Goal: Task Accomplishment & Management: Manage account settings

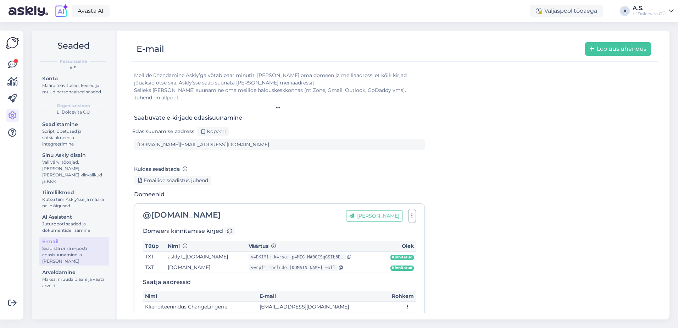
type input "[DOMAIN_NAME][EMAIL_ADDRESS][DOMAIN_NAME]"
click at [14, 65] on icon at bounding box center [12, 64] width 9 height 9
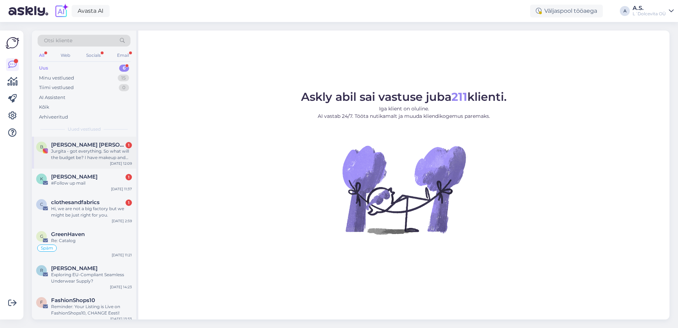
click at [88, 164] on div "B [PERSON_NAME] [PERSON_NAME] 🐝🐺 1 Jurgita - got everything. So what will the b…" at bounding box center [84, 152] width 104 height 32
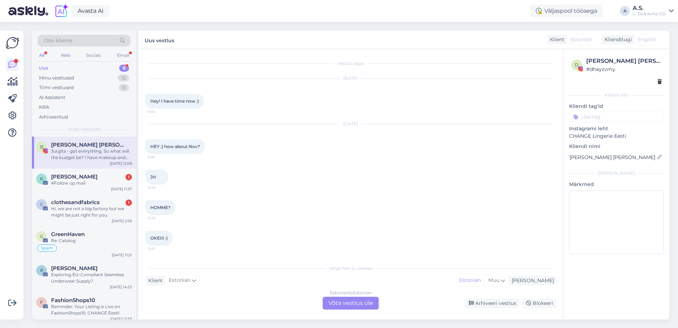
scroll to position [285, 0]
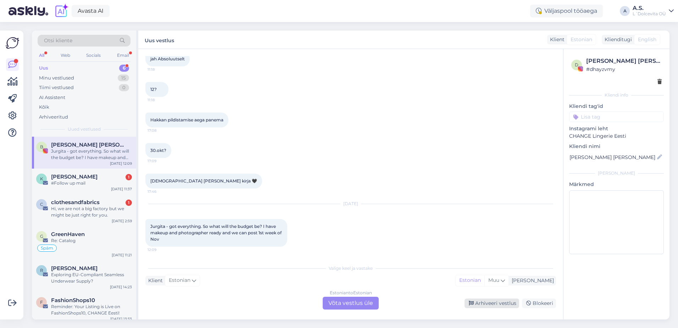
click at [495, 305] on div "Arhiveeri vestlus" at bounding box center [491, 303] width 55 height 10
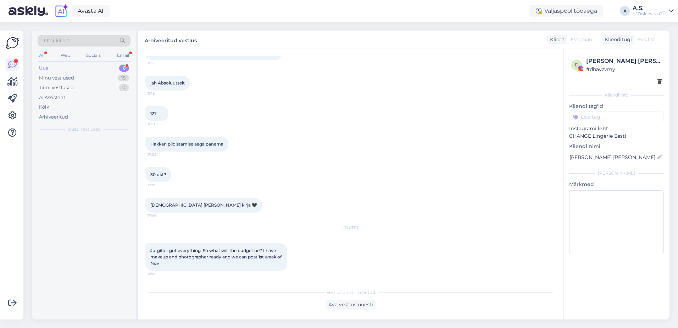
scroll to position [261, 0]
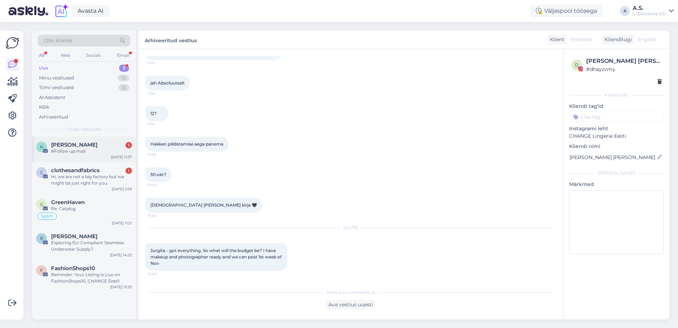
click at [106, 158] on div "[PERSON_NAME] 1 #Follow up mail [DATE] 11:37" at bounding box center [84, 149] width 104 height 26
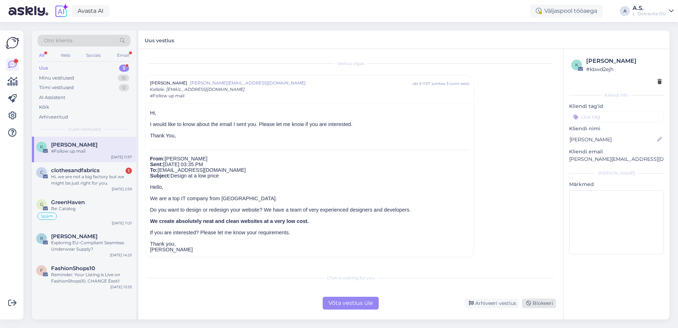
click at [536, 300] on div "Blokeeri" at bounding box center [539, 303] width 34 height 10
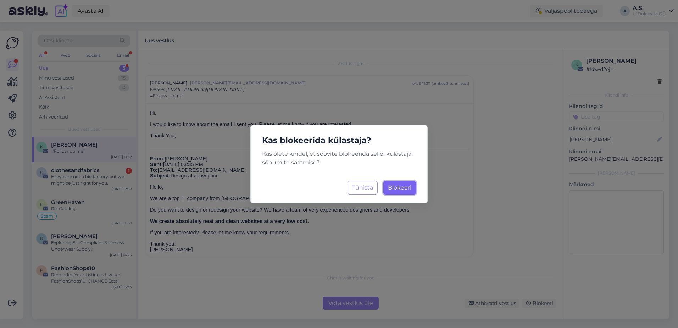
click at [400, 185] on span "Blokeeri" at bounding box center [399, 187] width 23 height 7
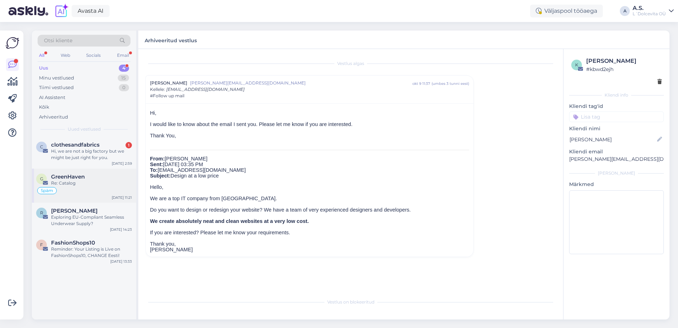
click at [109, 187] on div "Späm" at bounding box center [84, 190] width 96 height 9
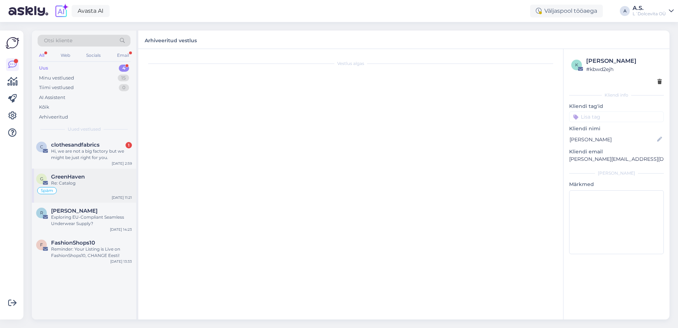
scroll to position [15, 0]
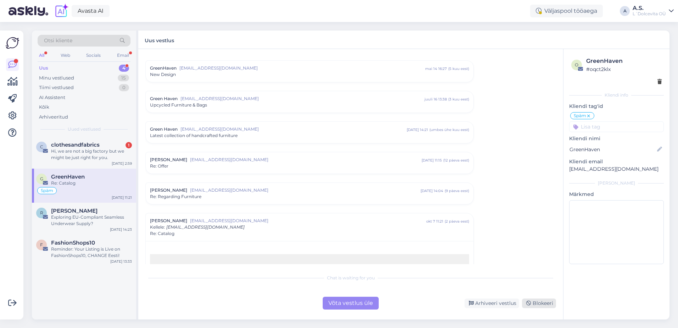
click at [538, 303] on div "Blokeeri" at bounding box center [539, 303] width 34 height 10
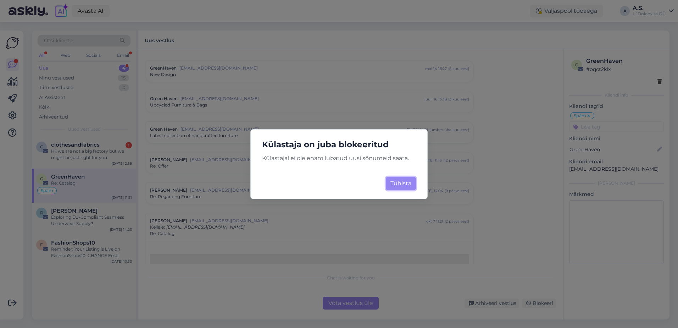
click at [400, 181] on button "Tühista" at bounding box center [401, 183] width 30 height 13
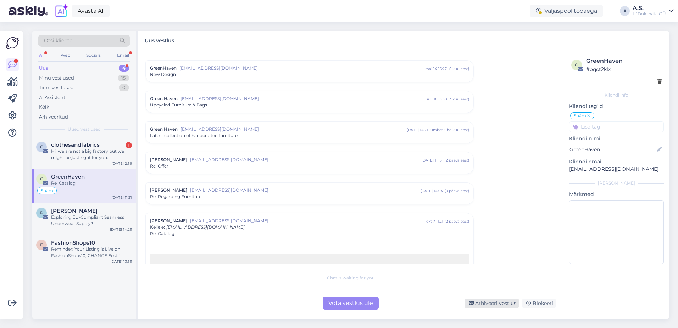
click at [493, 303] on div "Arhiveeri vestlus" at bounding box center [491, 303] width 55 height 10
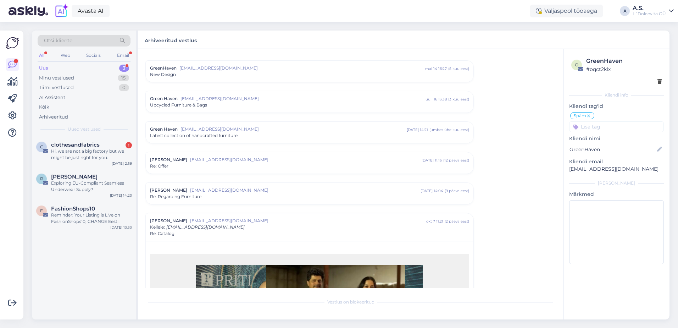
scroll to position [172, 0]
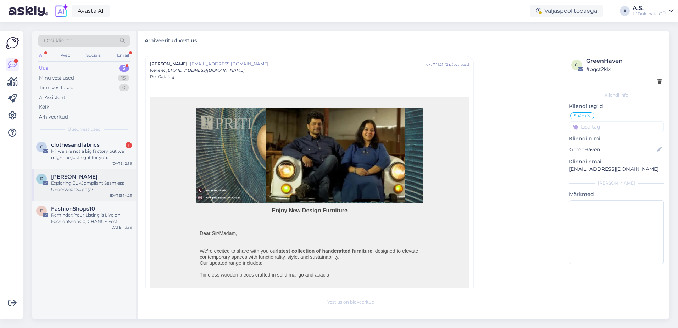
click at [100, 191] on div "Exploring EU-Compliant Seamless Underwear Supply?" at bounding box center [91, 186] width 81 height 13
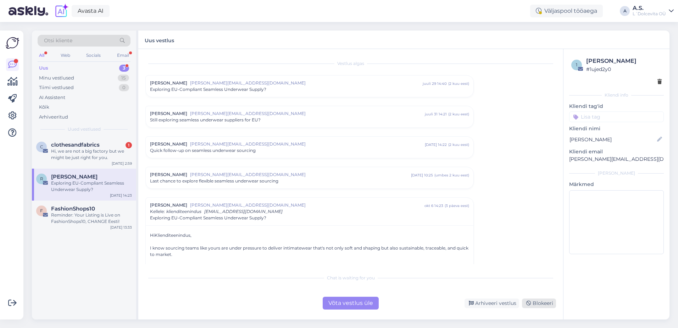
click at [541, 305] on div "Blokeeri" at bounding box center [539, 303] width 34 height 10
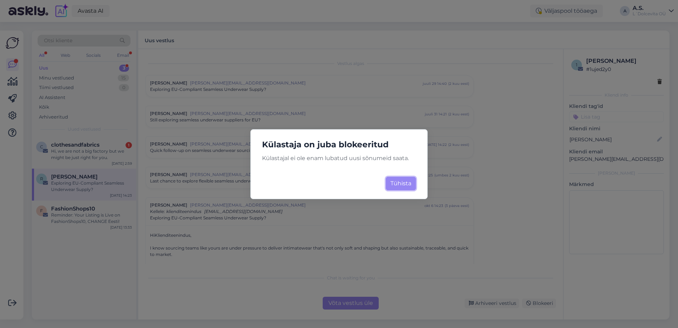
click at [402, 185] on button "Tühista" at bounding box center [401, 183] width 30 height 13
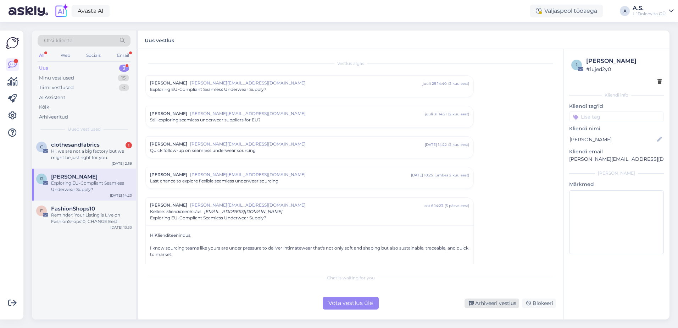
click at [508, 303] on div "Arhiveeri vestlus" at bounding box center [491, 303] width 55 height 10
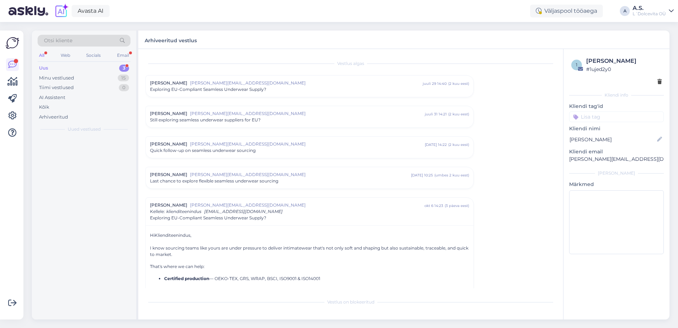
scroll to position [139, 0]
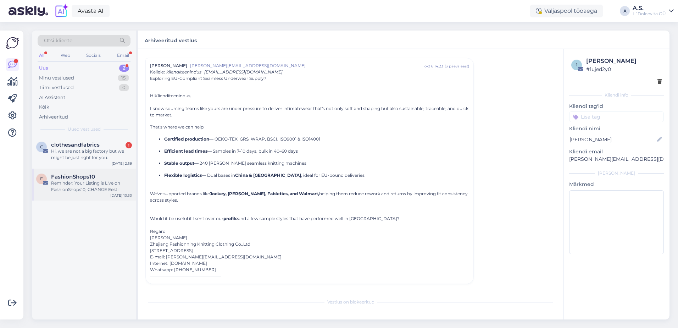
click at [91, 197] on div "F FashionShops10 Reminder: Your Listing is Live on FashionShops10, CHANGE Eesti…" at bounding box center [84, 184] width 104 height 32
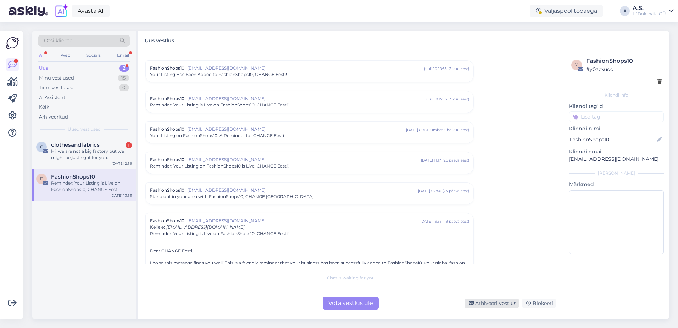
click at [487, 301] on div "Arhiveeri vestlus" at bounding box center [491, 303] width 55 height 10
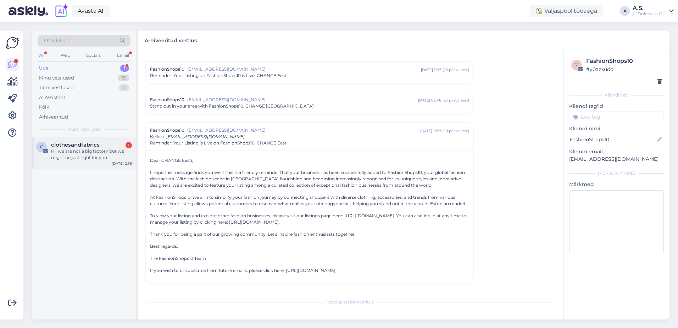
click at [80, 165] on div "c clothesandfabrics 1 Hi, we are not a big factory but we might be just right f…" at bounding box center [84, 152] width 104 height 32
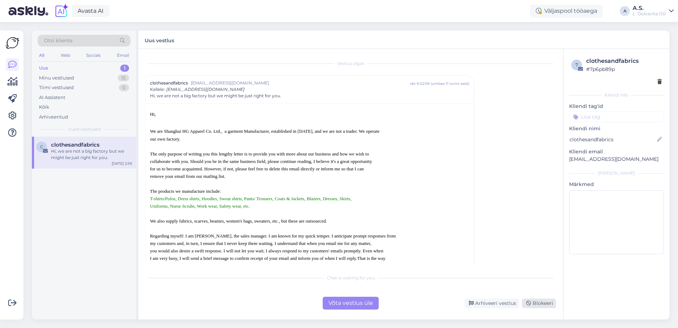
click at [532, 303] on div "Blokeeri" at bounding box center [539, 303] width 34 height 10
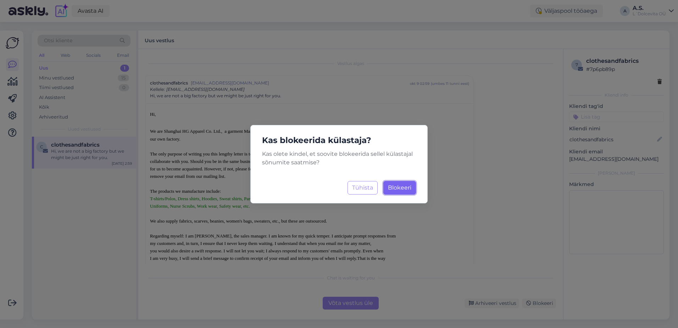
click at [402, 184] on span "Blokeeri" at bounding box center [399, 187] width 23 height 7
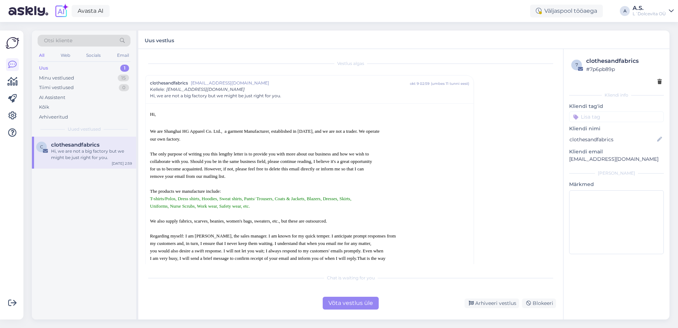
scroll to position [19, 0]
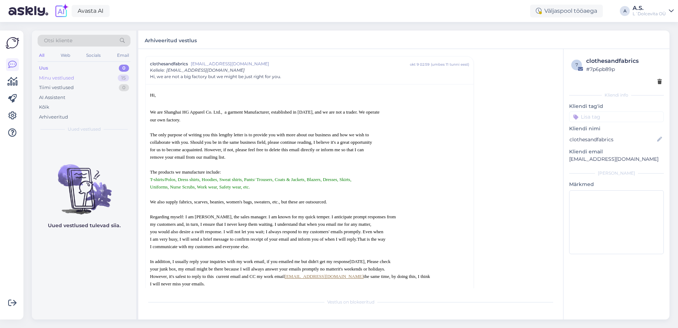
click at [77, 78] on div "Minu vestlused 15" at bounding box center [84, 78] width 93 height 10
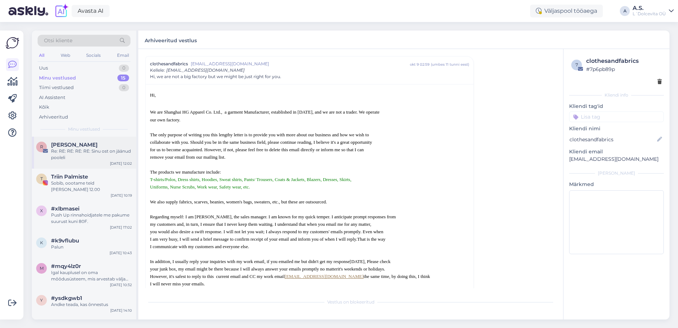
click at [96, 160] on div "Re: RE: RE: RE: RE: Sinu ost on jäänud pooleli" at bounding box center [91, 154] width 81 height 13
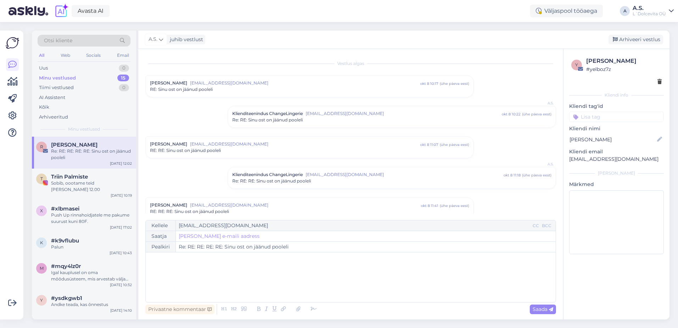
scroll to position [126, 0]
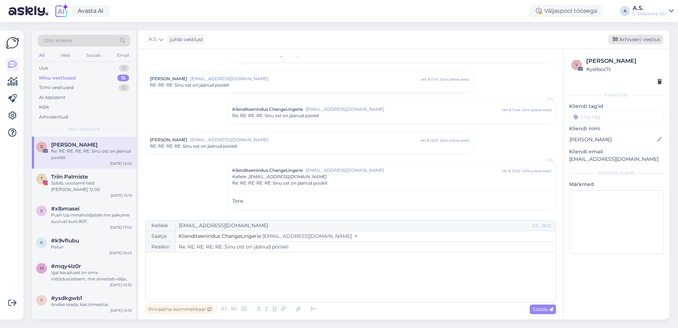
click at [632, 39] on div "Arhiveeri vestlus" at bounding box center [635, 40] width 55 height 10
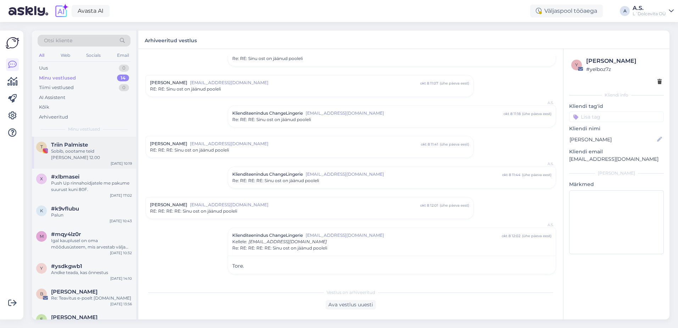
click at [91, 157] on div "T Triin Palmiste Sobib, oootame teid [PERSON_NAME] 12.00 [DATE] 10:19" at bounding box center [84, 152] width 104 height 32
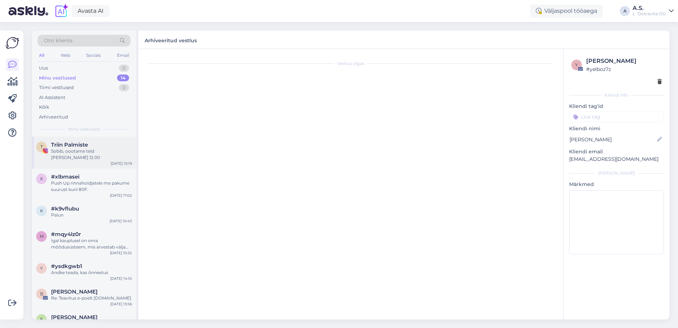
scroll to position [13, 0]
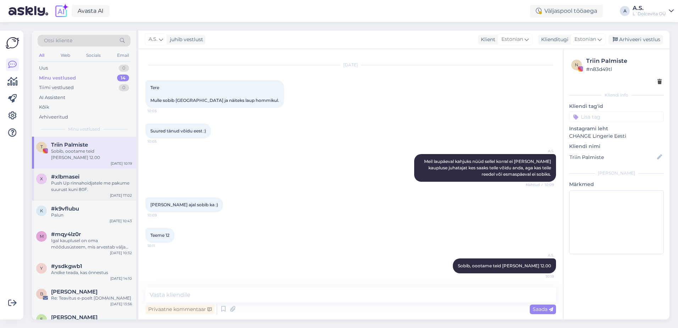
click at [101, 187] on div "x #xlbmasei Push Up rinnahoidjatele me pakume suurust kuni 80F. [DATE] 17:02" at bounding box center [84, 184] width 104 height 32
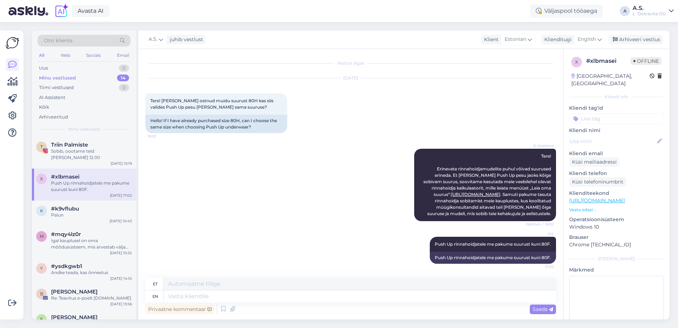
scroll to position [7, 0]
click at [630, 40] on div "Arhiveeri vestlus" at bounding box center [635, 40] width 55 height 10
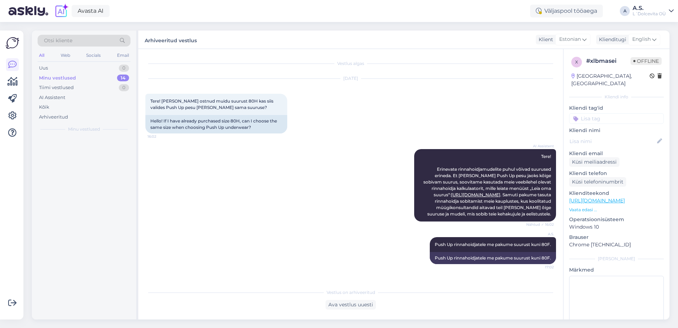
scroll to position [0, 0]
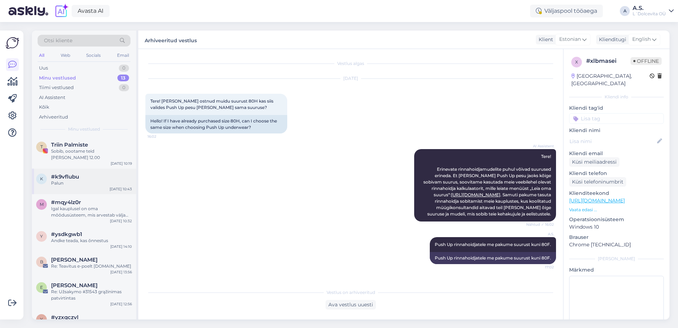
click at [91, 180] on div "Palun" at bounding box center [91, 183] width 81 height 6
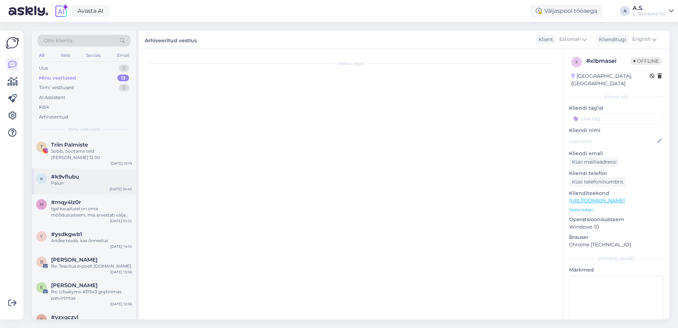
scroll to position [239, 0]
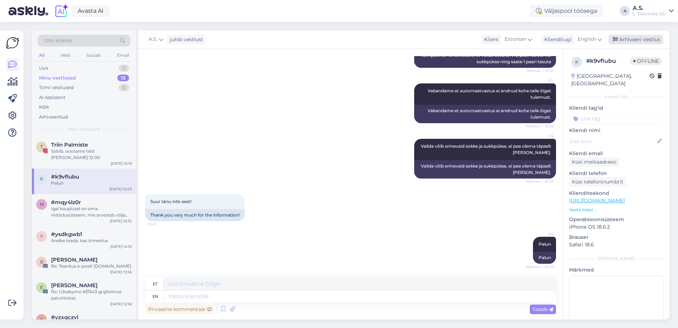
click at [631, 39] on div "Arhiveeri vestlus" at bounding box center [635, 40] width 55 height 10
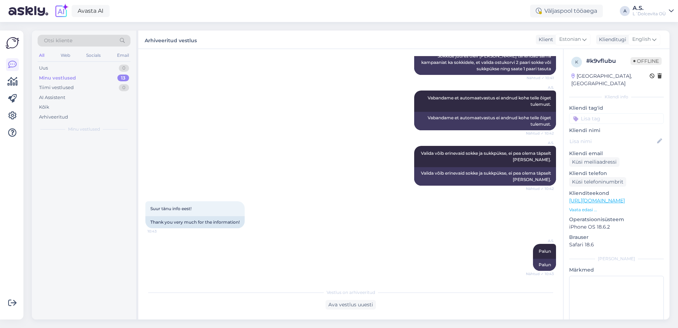
scroll to position [231, 0]
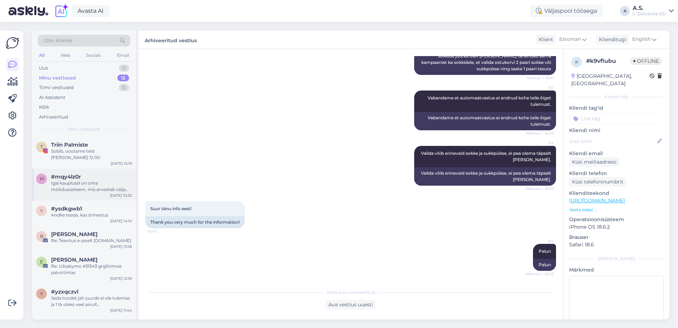
click at [72, 190] on div "m #mqy4lz0r Igal kauplusel on oma mõõdusüsteem, mis arvestab välja täpsed suuru…" at bounding box center [84, 184] width 104 height 32
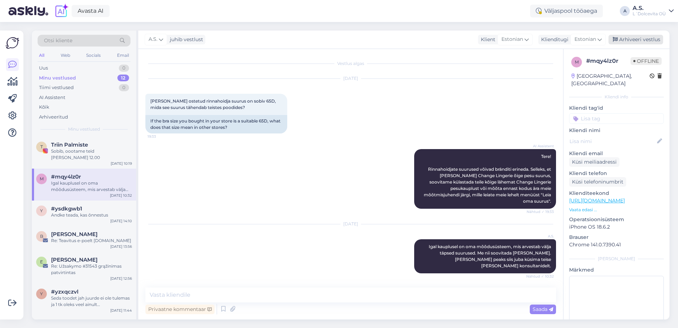
click at [621, 41] on div "Arhiveeri vestlus" at bounding box center [635, 40] width 55 height 10
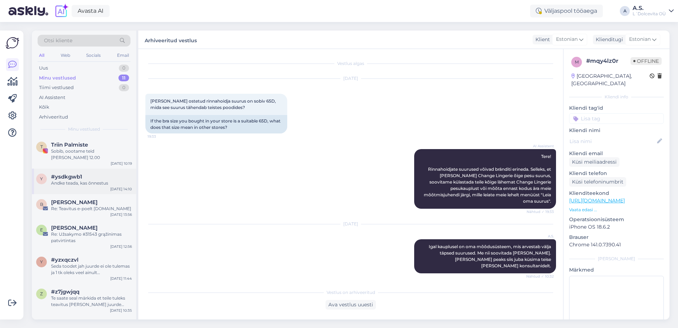
click at [97, 185] on div "y #ysdkgwb1 Andke teada, kas õnnestus [DATE] 14:10" at bounding box center [84, 181] width 104 height 26
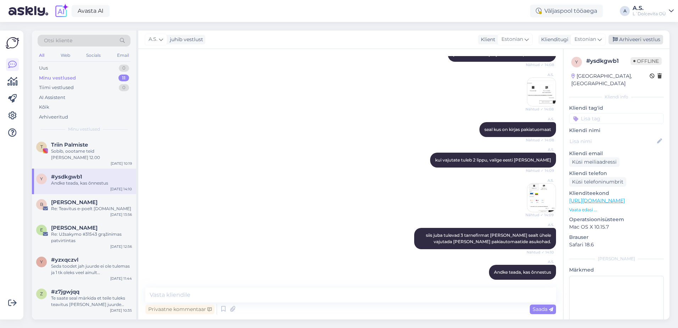
click at [652, 40] on div "Arhiveeri vestlus" at bounding box center [635, 40] width 55 height 10
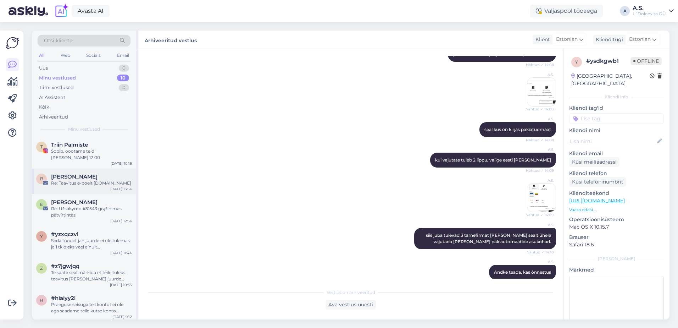
click at [89, 180] on div "Re: Teavitus e-poelt [DOMAIN_NAME]" at bounding box center [91, 183] width 81 height 6
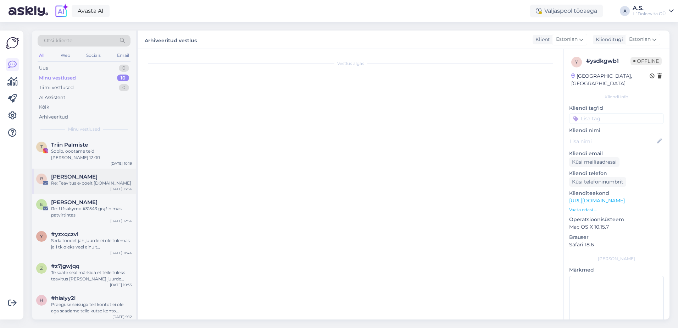
scroll to position [0, 0]
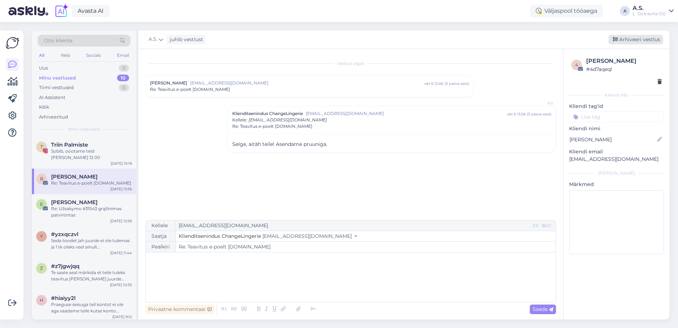
click at [631, 42] on div "Arhiveeri vestlus" at bounding box center [635, 40] width 55 height 10
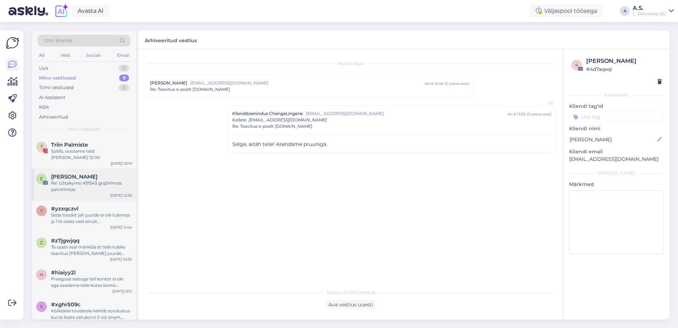
click at [83, 185] on div "Re: Užsakymo #31543 grąžinimas patvirtintas" at bounding box center [91, 186] width 81 height 13
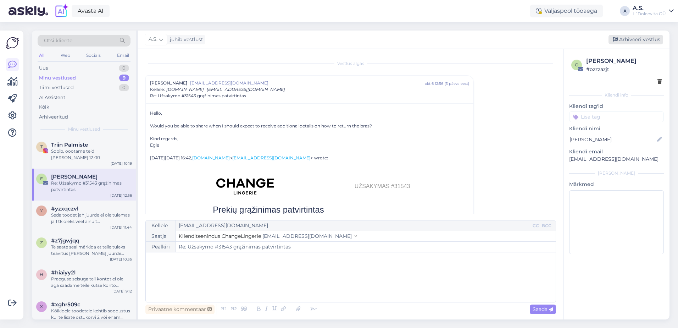
click at [629, 39] on div "Arhiveeri vestlus" at bounding box center [635, 40] width 55 height 10
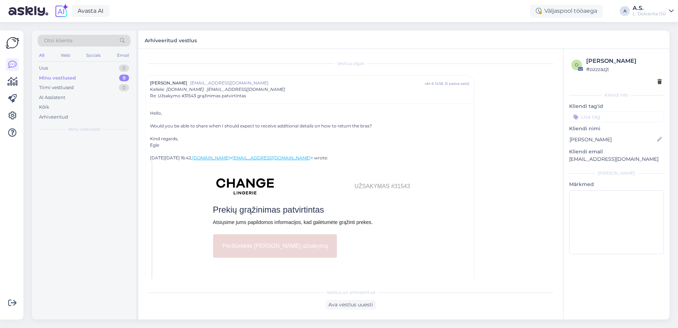
scroll to position [19, 0]
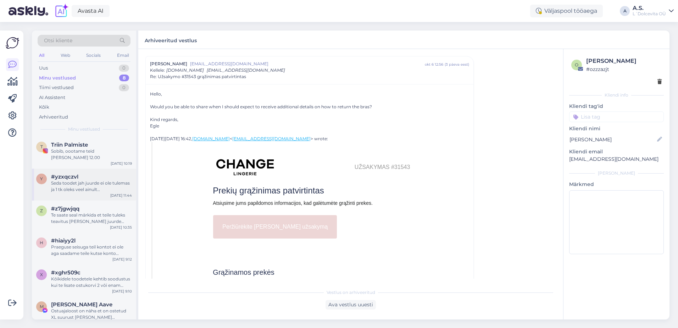
click at [58, 188] on div "y #yzxqczvl Seda toodet jah juurde ei ole tulemas ja 1 tk oleks veel ainult [GE…" at bounding box center [84, 184] width 104 height 32
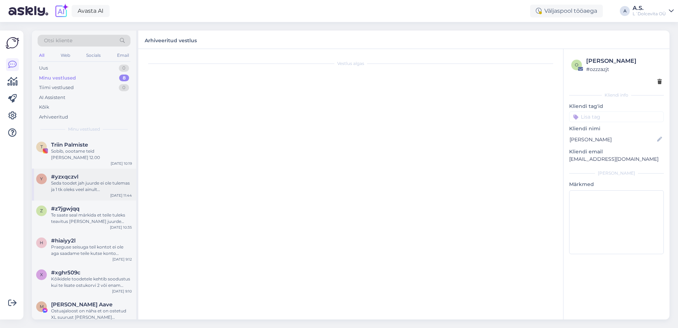
scroll to position [65, 0]
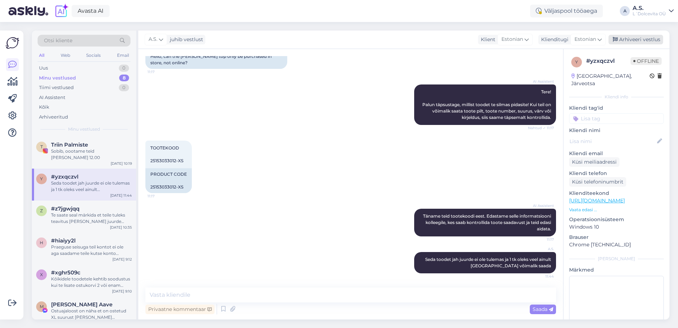
click at [629, 39] on div "Arhiveeri vestlus" at bounding box center [635, 40] width 55 height 10
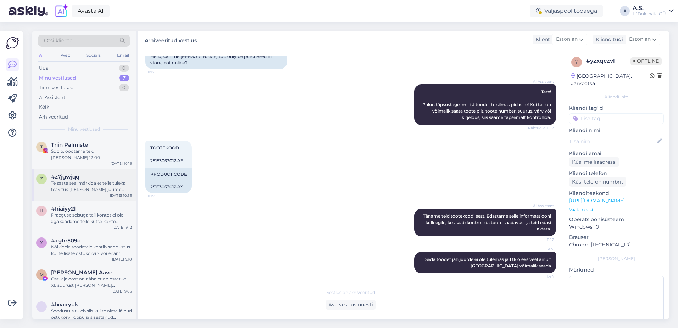
click at [83, 188] on div "z #z7jgwjqq Te saate seal märkida et teile tuleks teavitus [PERSON_NAME] juurde…" at bounding box center [84, 184] width 104 height 32
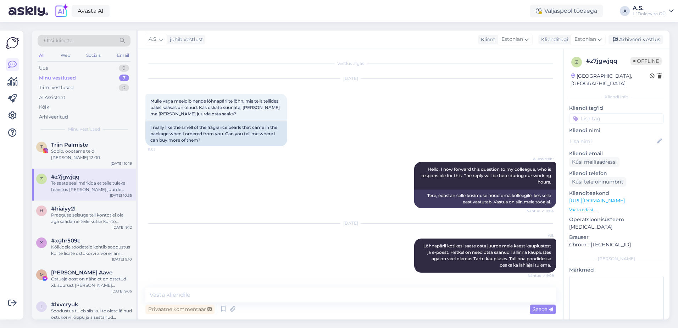
scroll to position [134, 0]
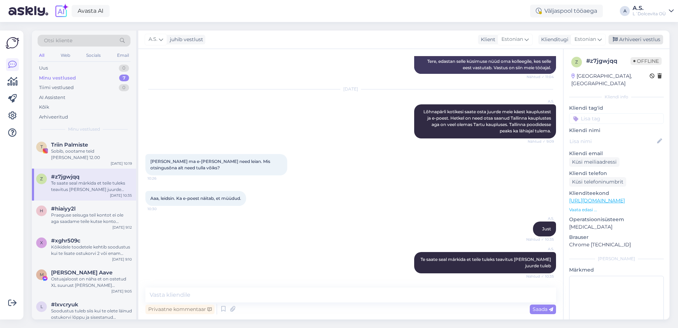
click at [636, 40] on div "Arhiveeri vestlus" at bounding box center [635, 40] width 55 height 10
